Goal: Go to known website: Go to known website

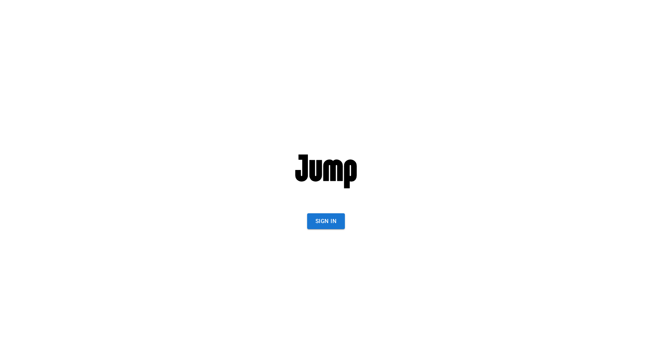
click at [319, 216] on button "Sign In" at bounding box center [326, 221] width 38 height 16
click at [329, 224] on button "Sign In" at bounding box center [326, 221] width 38 height 16
